Goal: Navigation & Orientation: Find specific page/section

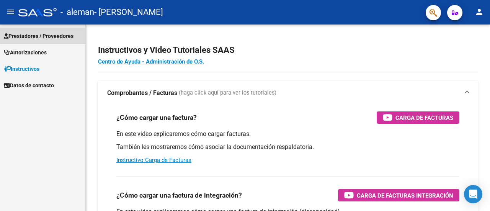
click at [61, 33] on span "Prestadores / Proveedores" at bounding box center [39, 36] width 70 height 8
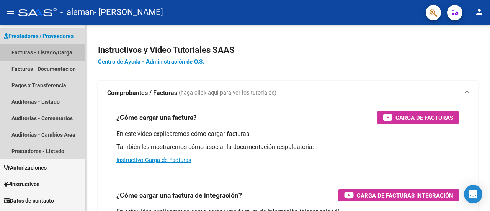
click at [53, 50] on link "Facturas - Listado/Carga" at bounding box center [42, 52] width 85 height 16
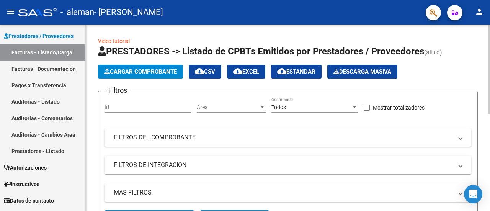
click at [99, 128] on form "Filtros Id Area Area Todos Confirmado Mostrar totalizadores FILTROS DEL COMPROB…" at bounding box center [288, 161] width 380 height 141
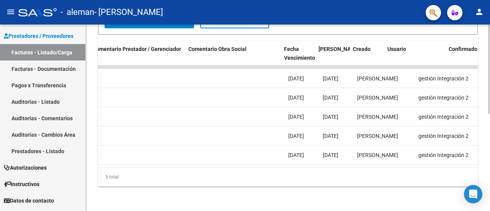
scroll to position [0, 1128]
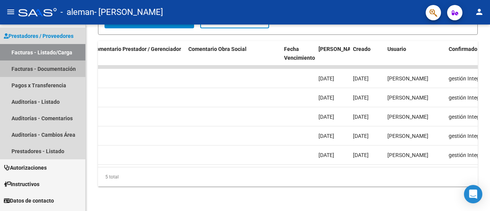
click at [42, 67] on link "Facturas - Documentación" at bounding box center [42, 68] width 85 height 16
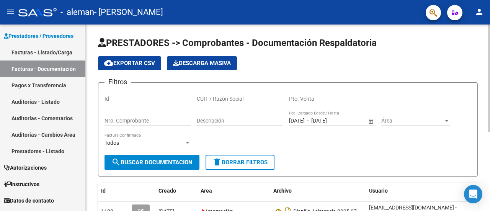
click at [93, 111] on div "PRESTADORES -> Comprobantes - Documentación Respaldatoria cloud_download Export…" at bounding box center [288, 183] width 404 height 319
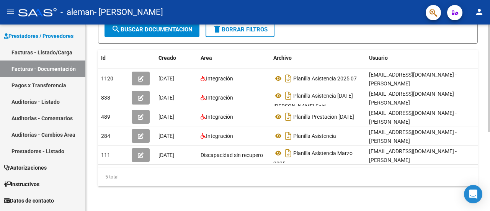
scroll to position [138, 0]
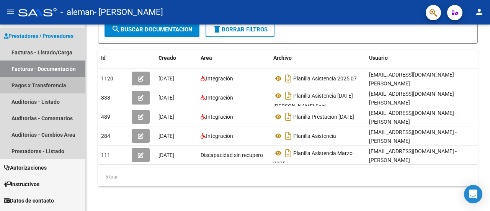
click at [55, 90] on link "Pagos x Transferencia" at bounding box center [42, 85] width 85 height 16
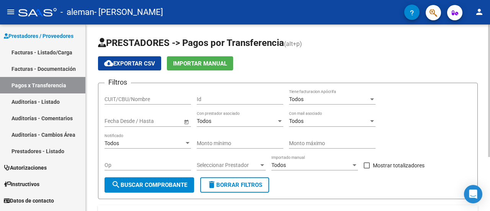
click at [95, 121] on div "PRESTADORES -> Pagos por Transferencia (alt+p) cloud_download Exportar CSV Impo…" at bounding box center [288, 155] width 404 height 263
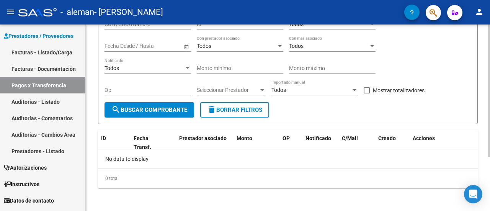
scroll to position [76, 0]
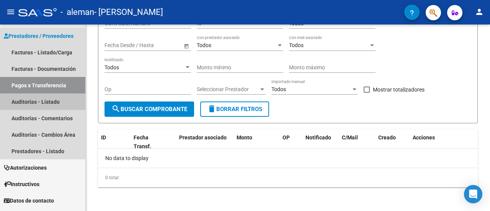
click at [50, 107] on link "Auditorías - Listado" at bounding box center [42, 101] width 85 height 16
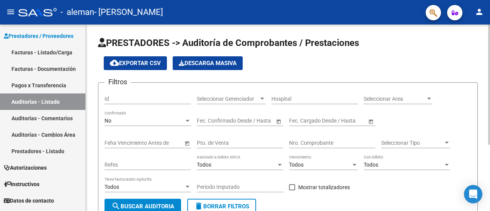
click at [93, 137] on div "PRESTADORES -> Auditoría de Comprobantes / Prestaciones cloud_download Exportar…" at bounding box center [288, 169] width 404 height 290
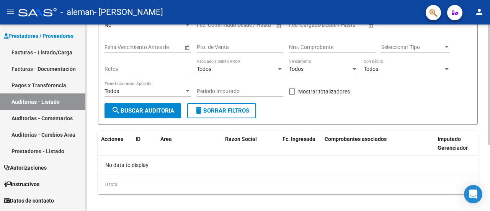
scroll to position [103, 0]
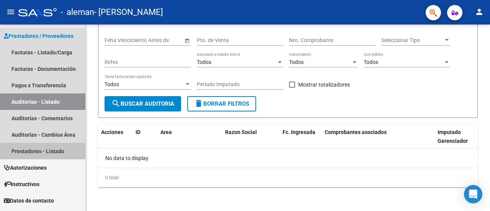
click at [46, 159] on link "Prestadores - Listado" at bounding box center [42, 151] width 85 height 16
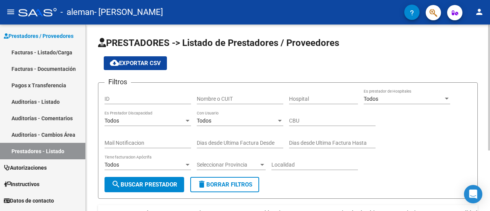
click at [89, 146] on div "PRESTADORES -> Listado de Prestadores / Proveedores cloud_download Exportar CSV…" at bounding box center [288, 158] width 404 height 269
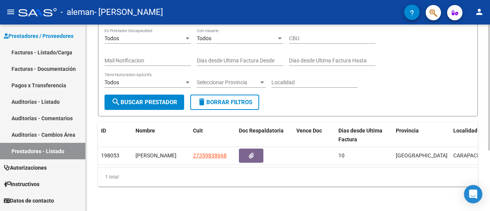
click at [109, 179] on div "1 total" at bounding box center [288, 176] width 380 height 19
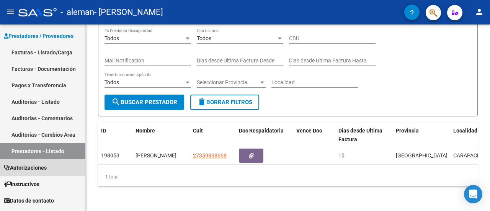
click at [53, 167] on link "Autorizaciones" at bounding box center [42, 167] width 85 height 16
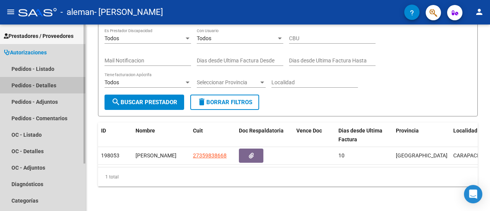
click at [41, 80] on link "Pedidos - Detalles" at bounding box center [42, 85] width 85 height 16
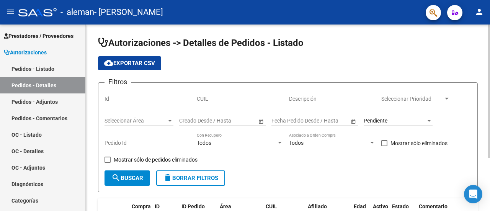
click at [90, 73] on div "Autorizaciones -> Detalles de Pedidos - Listado cloud_download Exportar CSV Fil…" at bounding box center [288, 154] width 404 height 261
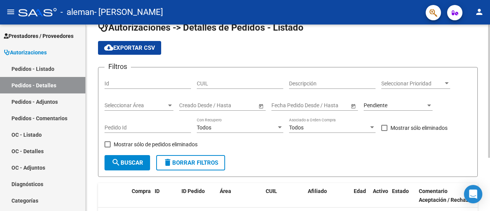
scroll to position [74, 0]
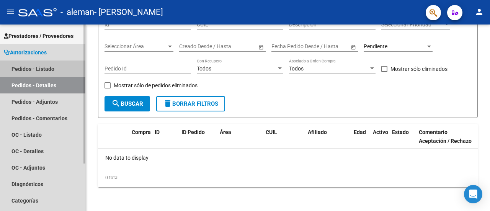
click at [56, 68] on link "Pedidos - Listado" at bounding box center [42, 68] width 85 height 16
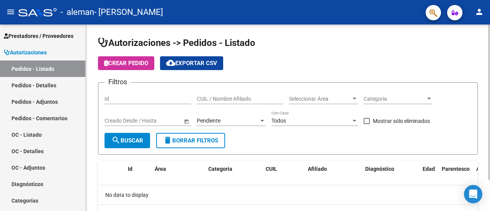
click at [92, 110] on div "Autorizaciones -> Pedidos - Listado Crear Pedido cloud_download Exportar CSV Fi…" at bounding box center [288, 136] width 404 height 224
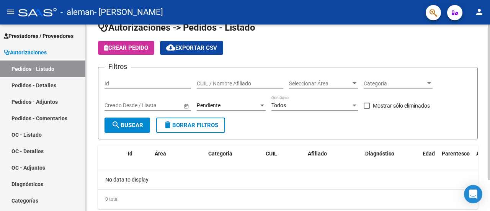
scroll to position [37, 0]
